Goal: Task Accomplishment & Management: Complete application form

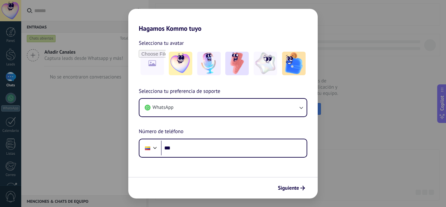
click at [345, 186] on div "Hagamos Kommo tuyo Selecciona tu avatar Selecciona tu preferencia de soporte Wh…" at bounding box center [223, 103] width 446 height 207
click at [295, 189] on span "Siguiente" at bounding box center [288, 187] width 21 height 5
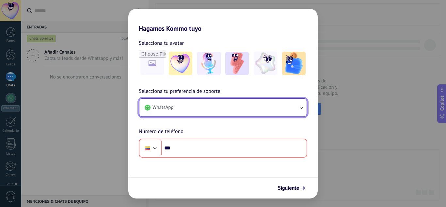
click at [293, 110] on button "WhatsApp" at bounding box center [222, 108] width 167 height 18
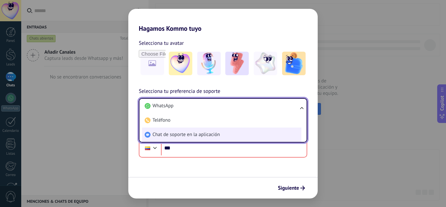
click at [244, 134] on li "Chat de soporte en la aplicación" at bounding box center [221, 134] width 159 height 14
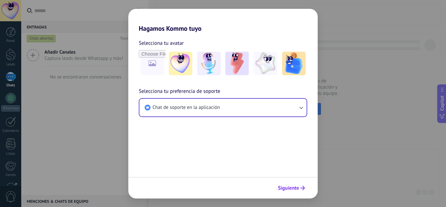
click at [295, 184] on button "Siguiente" at bounding box center [291, 187] width 33 height 11
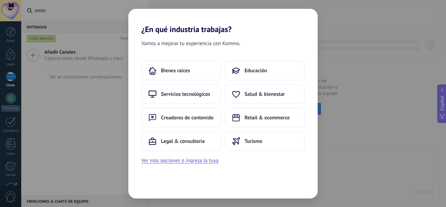
click at [425, 131] on div "¿En qué industria trabajas? Vamos a mejorar tu experiencia con Kommo. Bienes ra…" at bounding box center [223, 103] width 446 height 207
click at [48, 96] on div "¿En qué industria trabajas? Vamos a mejorar tu experiencia con Kommo. Bienes ra…" at bounding box center [223, 103] width 446 height 207
click at [152, 19] on h2 "¿En qué industria trabajas?" at bounding box center [222, 21] width 189 height 25
click at [250, 118] on span "Retail & ecommerce" at bounding box center [266, 117] width 45 height 7
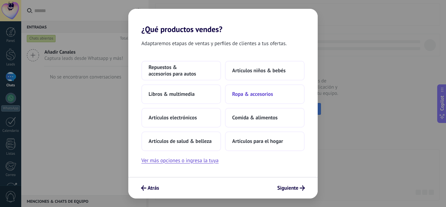
click at [255, 89] on button "Ropa & accesorios" at bounding box center [265, 94] width 80 height 20
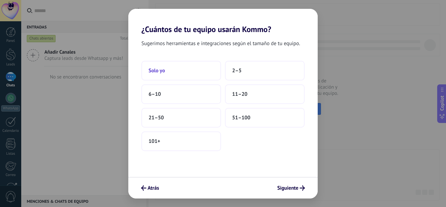
click at [198, 70] on button "Solo yo" at bounding box center [181, 71] width 80 height 20
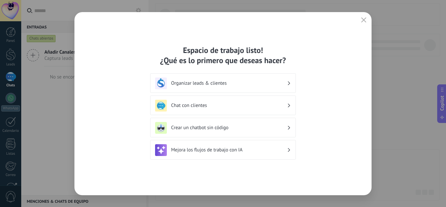
click at [289, 86] on div "Organizar leads & clientes" at bounding box center [223, 83] width 136 height 12
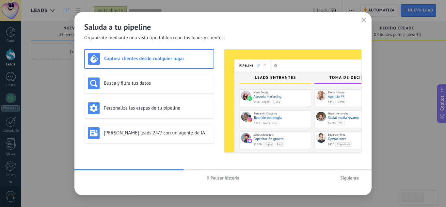
click at [356, 178] on span "Siguiente" at bounding box center [349, 177] width 19 height 5
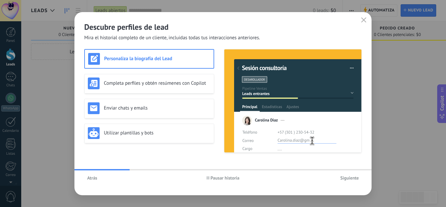
click at [350, 173] on button "Siguiente" at bounding box center [349, 178] width 24 height 10
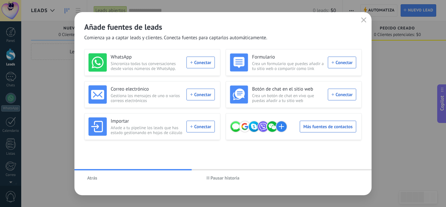
click at [365, 27] on div "Añade fuentes de leads Comienza ya a captar leads y clientes. Conecta fuentes p…" at bounding box center [222, 26] width 297 height 29
click at [363, 23] on button "button" at bounding box center [363, 20] width 8 height 9
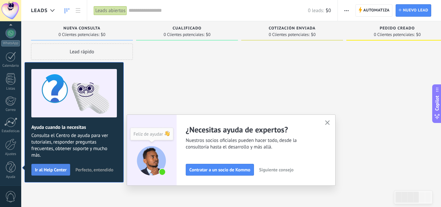
scroll to position [0, 12]
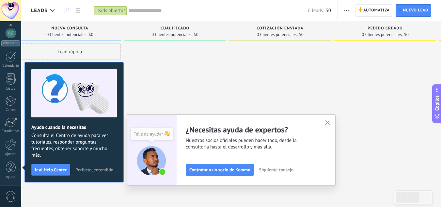
drag, startPoint x: 178, startPoint y: 114, endPoint x: 293, endPoint y: -20, distance: 176.6
click at [293, 0] on html ".abccls-1,.abccls-2{fill-rule:evenodd}.abccls-2{fill:#fff} .abfcls-1{fill:none}…" at bounding box center [220, 103] width 441 height 207
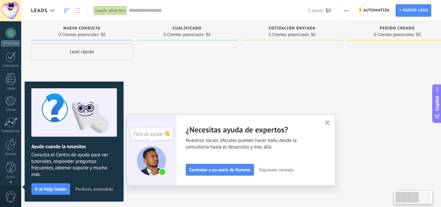
scroll to position [0, 0]
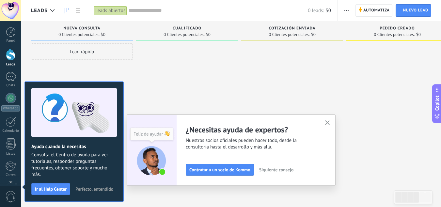
click at [328, 121] on icon "button" at bounding box center [327, 122] width 5 height 5
